Goal: Check status

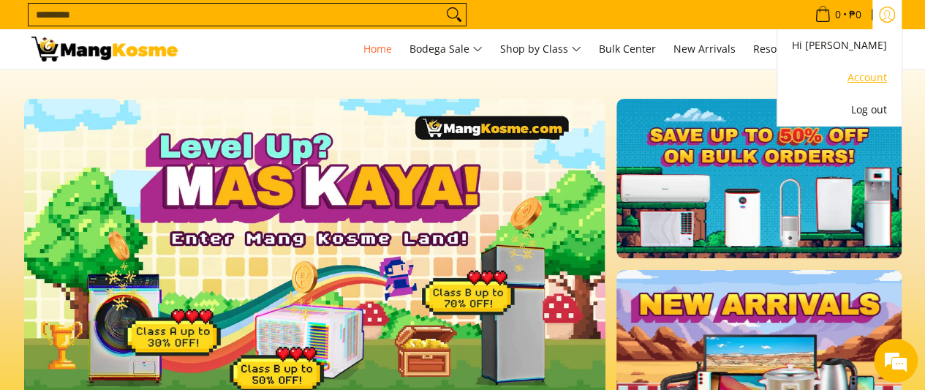
click at [864, 78] on link "Account" at bounding box center [839, 78] width 95 height 18
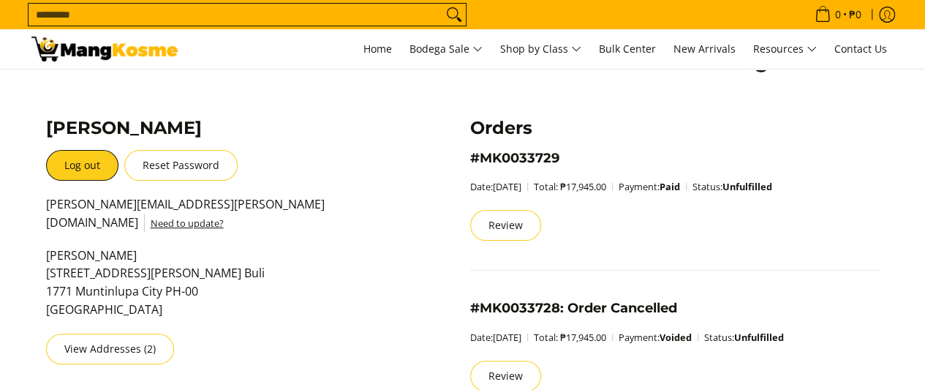
scroll to position [73, 0]
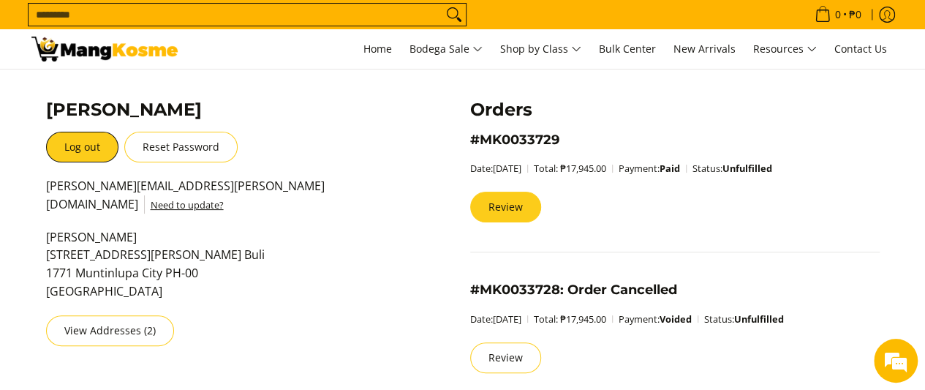
click at [516, 204] on link "Review" at bounding box center [505, 207] width 71 height 31
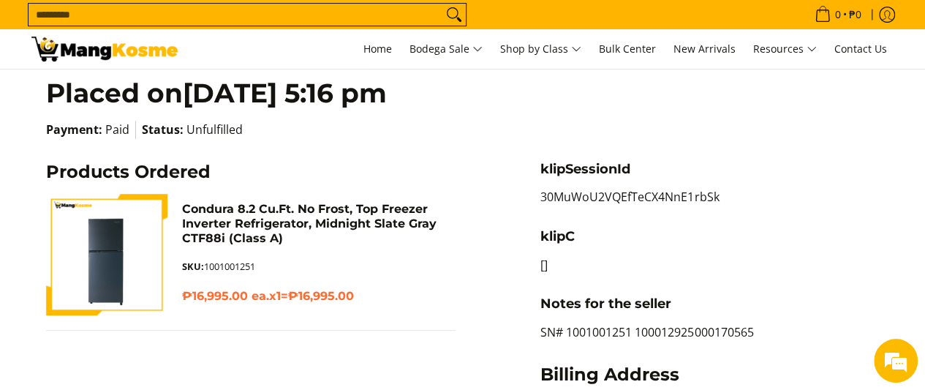
scroll to position [146, 0]
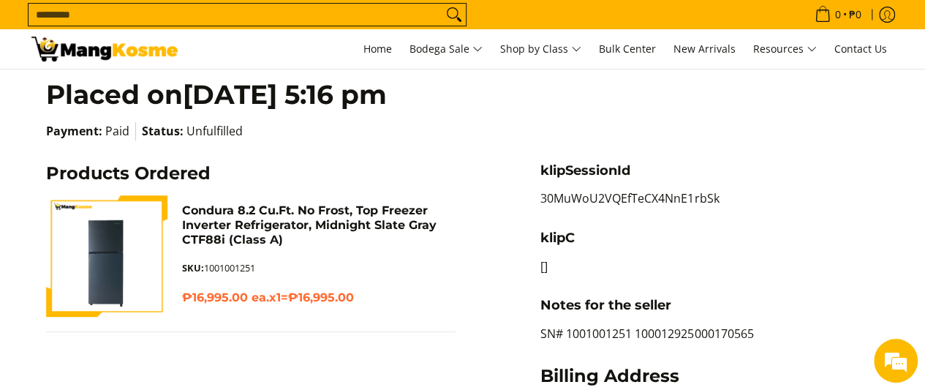
click at [118, 257] on img at bounding box center [106, 256] width 122 height 122
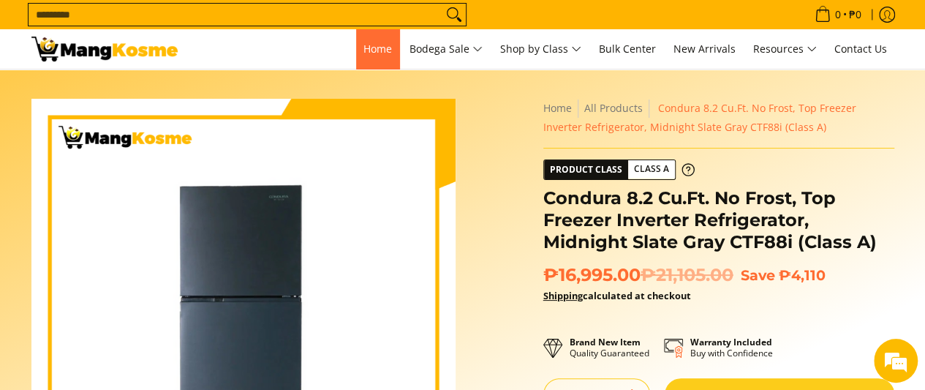
drag, startPoint x: 371, startPoint y: 54, endPoint x: 371, endPoint y: 71, distance: 16.8
click at [371, 54] on span "Home" at bounding box center [377, 49] width 29 height 14
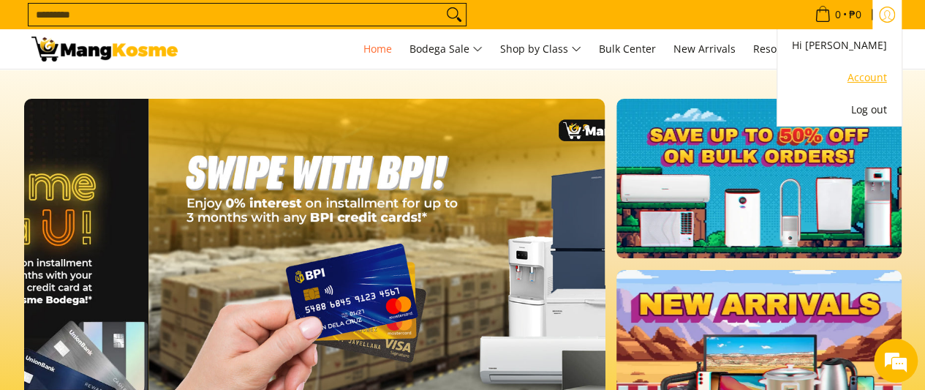
scroll to position [0, 1162]
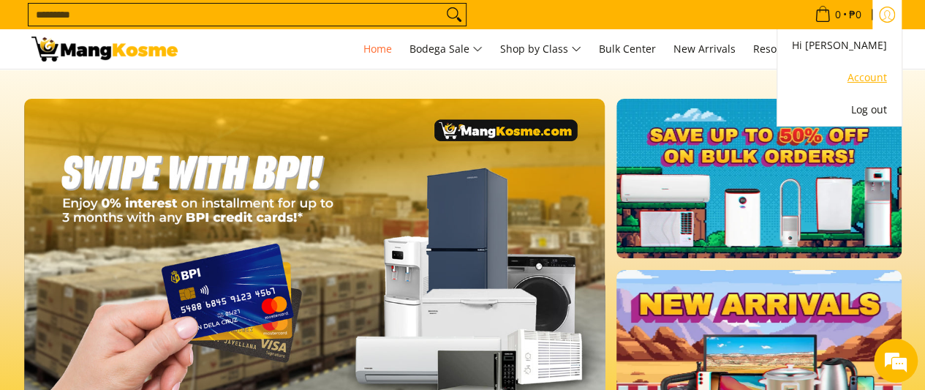
click at [865, 78] on link "Account" at bounding box center [839, 78] width 95 height 18
